Goal: Task Accomplishment & Management: Complete application form

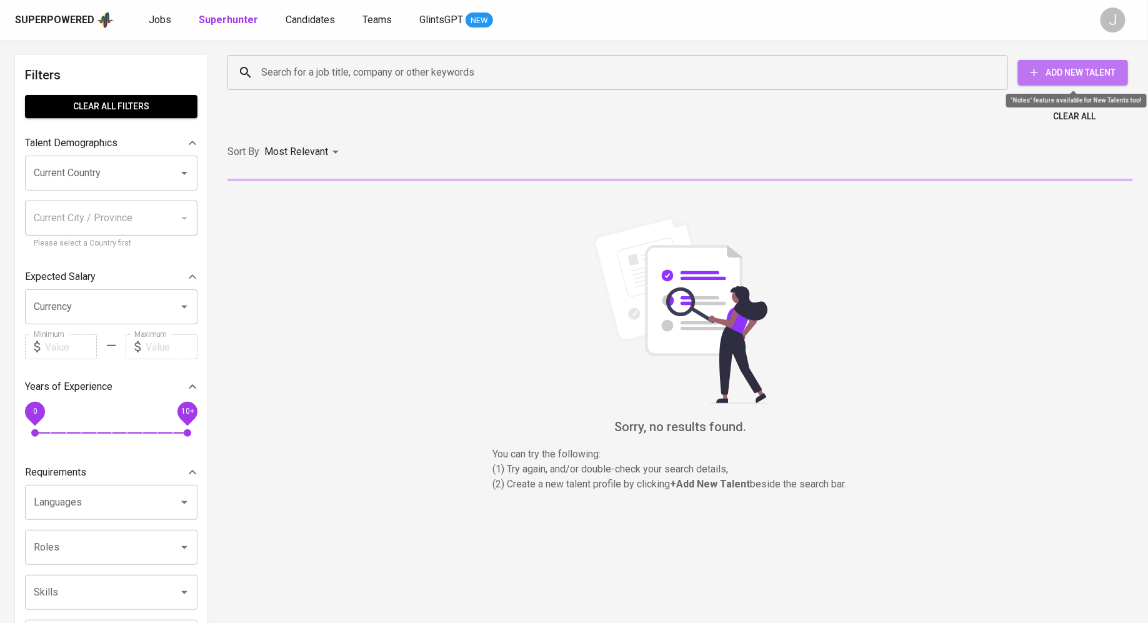
click at [1050, 72] on span "Add New Talent" at bounding box center [1073, 73] width 90 height 16
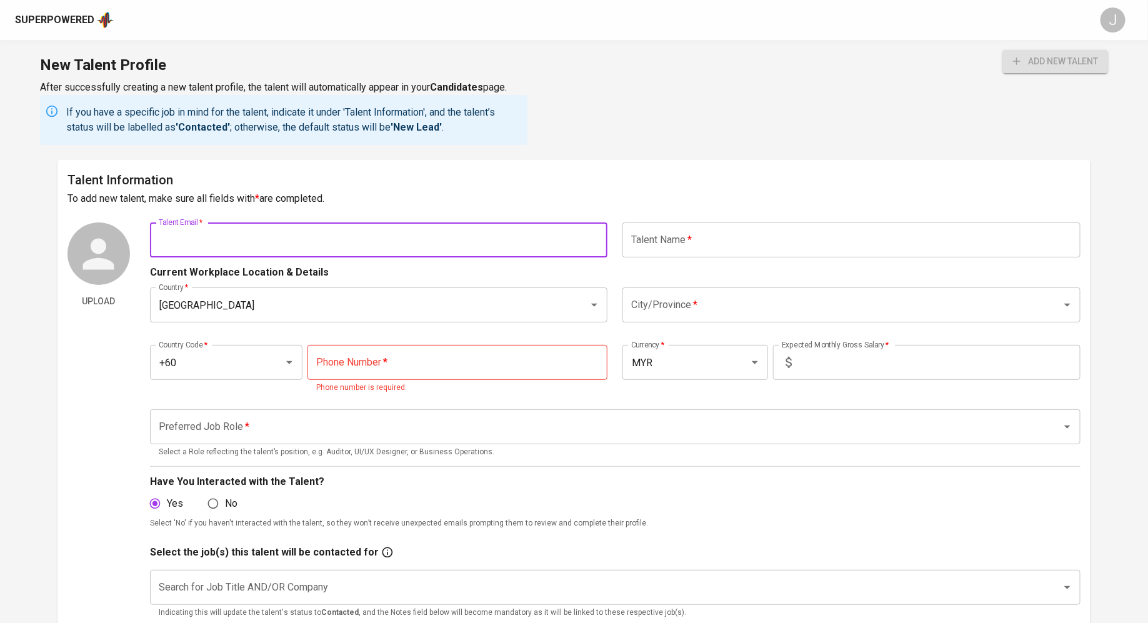
click at [347, 227] on input "text" at bounding box center [379, 239] width 458 height 35
paste input "[EMAIL_ADDRESS][DOMAIN_NAME]"
type input "[EMAIL_ADDRESS][DOMAIN_NAME]"
click at [760, 243] on input "text" at bounding box center [851, 239] width 458 height 35
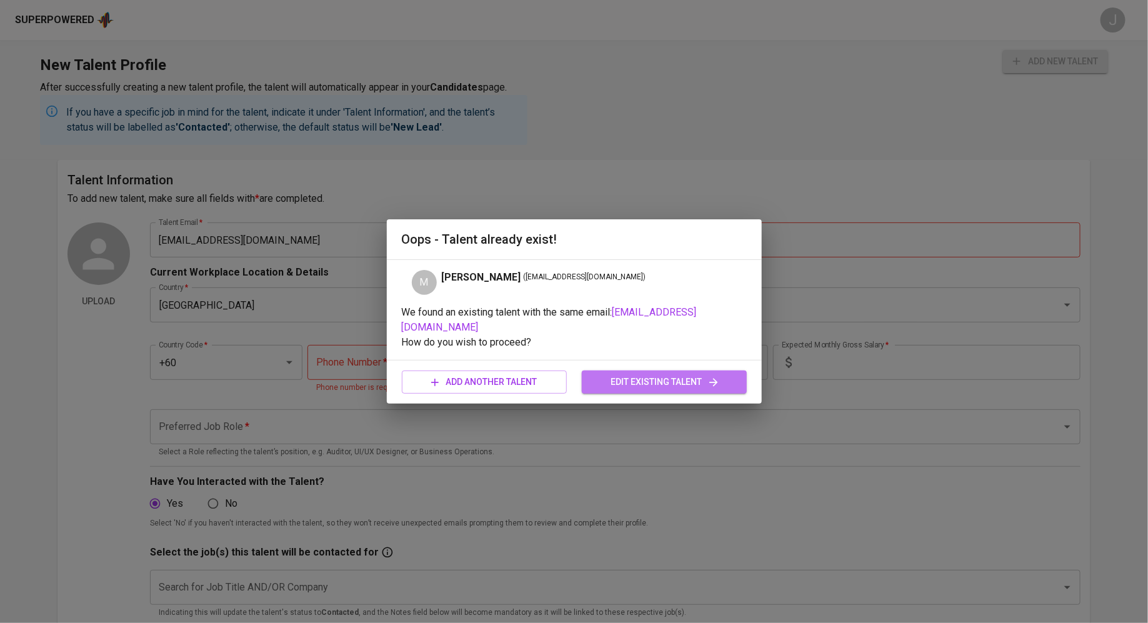
click at [653, 374] on span "edit existing talent" at bounding box center [664, 382] width 145 height 16
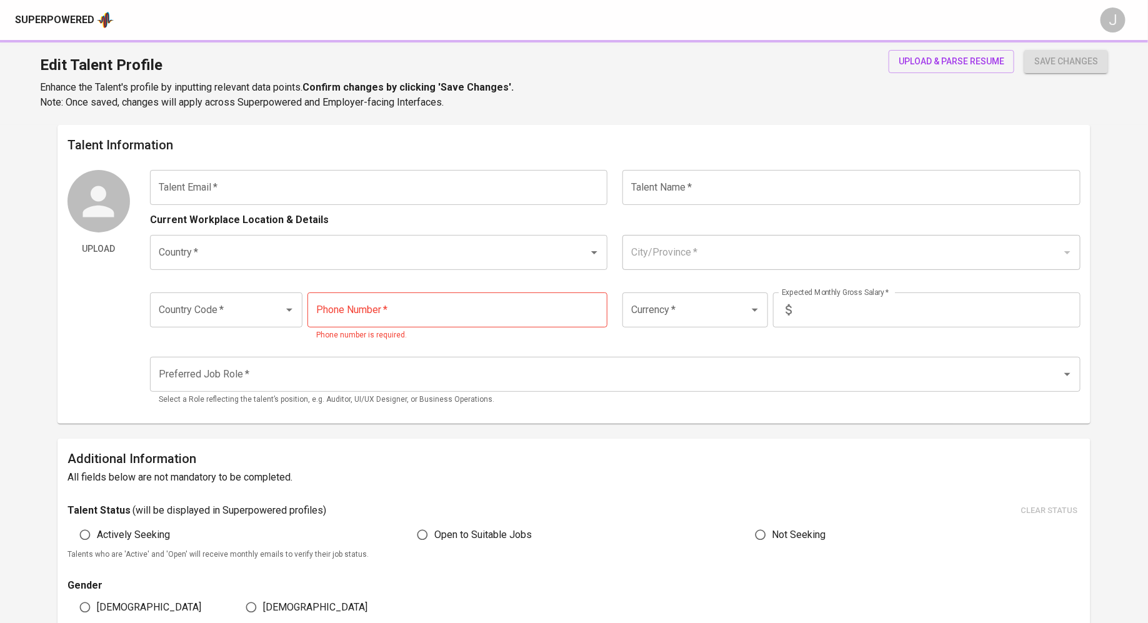
type input "[EMAIL_ADDRESS][DOMAIN_NAME]"
type input "[PERSON_NAME]"
type input "[GEOGRAPHIC_DATA]"
type input "+60"
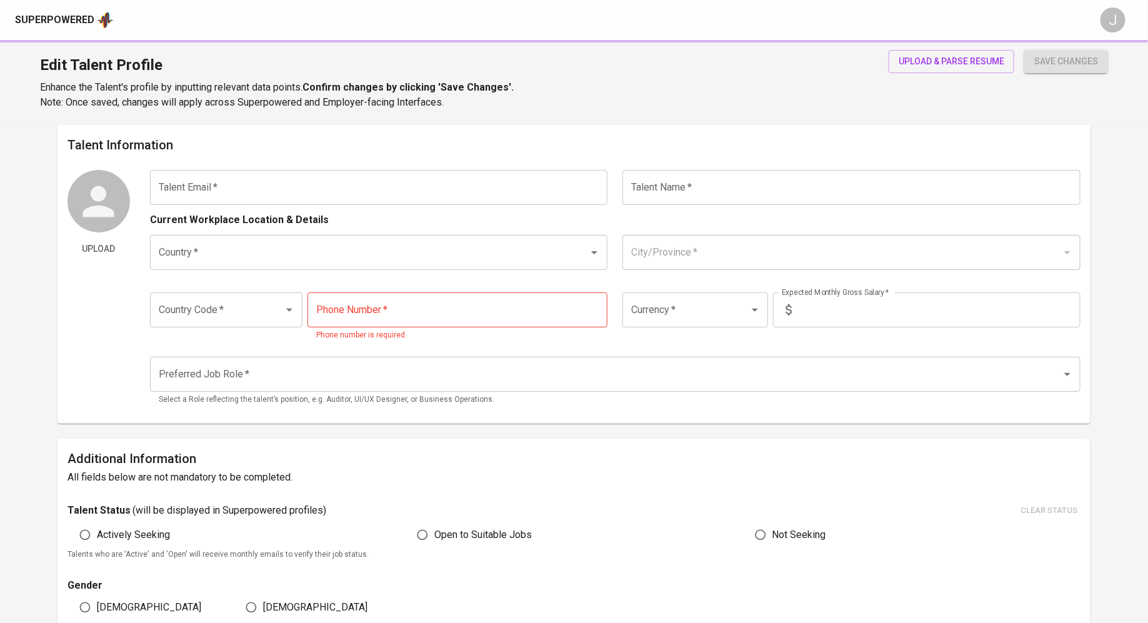
type input "[PHONE_NUMBER]"
type input "MYR"
type input "14,000"
type input "Backend Developer"
type input "5"
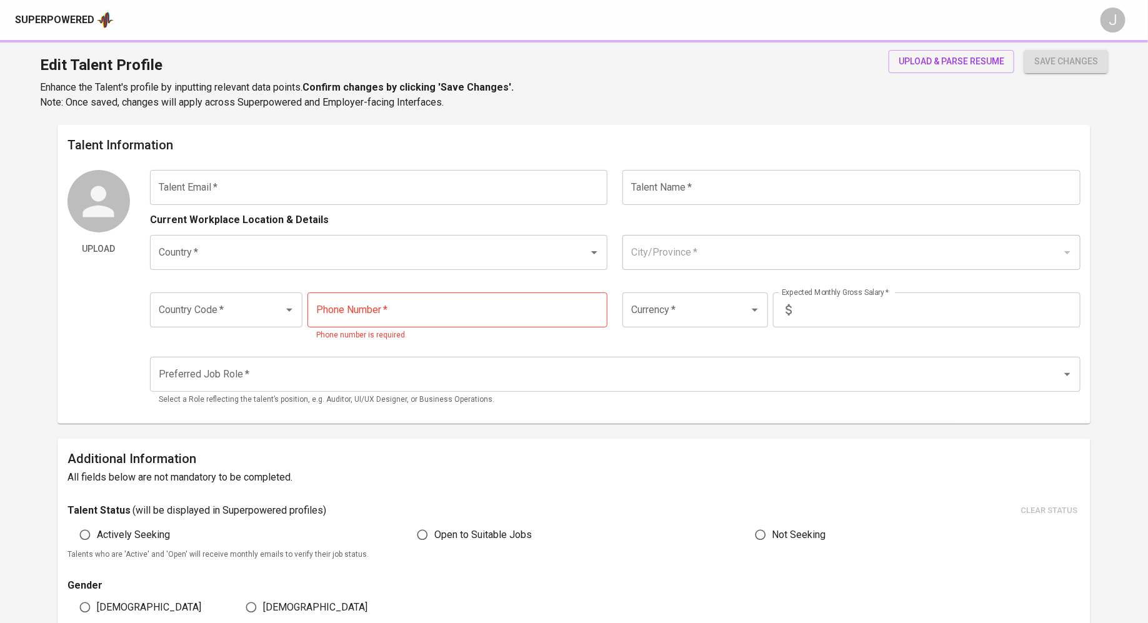
type input "1 Week"
type input "[URL][DOMAIN_NAME][PERSON_NAME]"
type input "[URL][PERSON_NAME][DOMAIN_NAME]"
